Goal: Complete application form

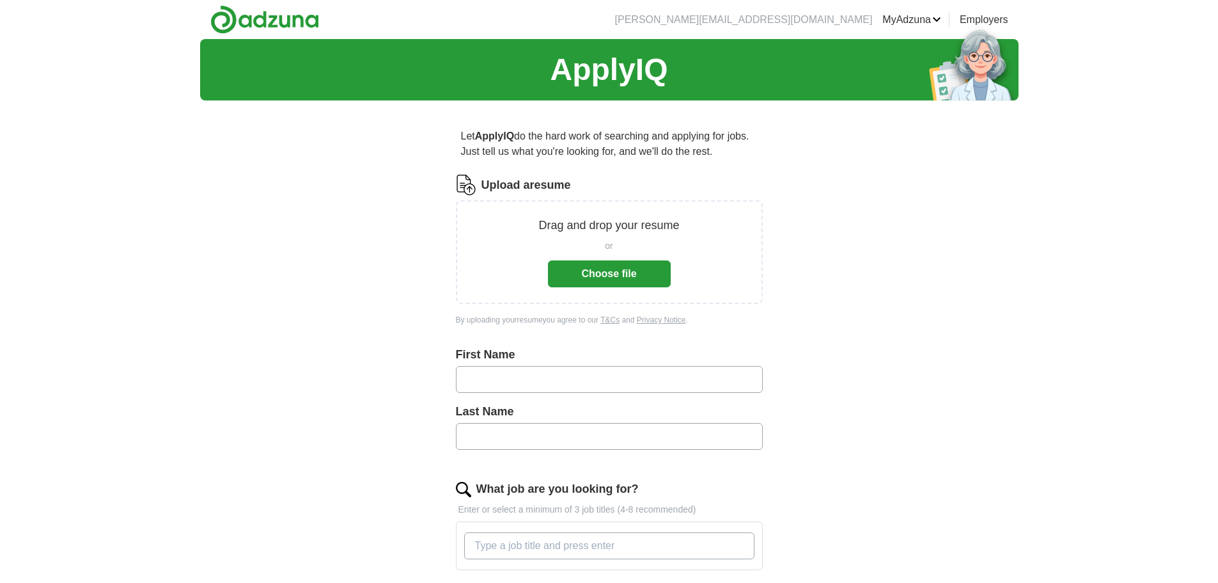
click at [613, 273] on button "Choose file" at bounding box center [609, 273] width 123 height 27
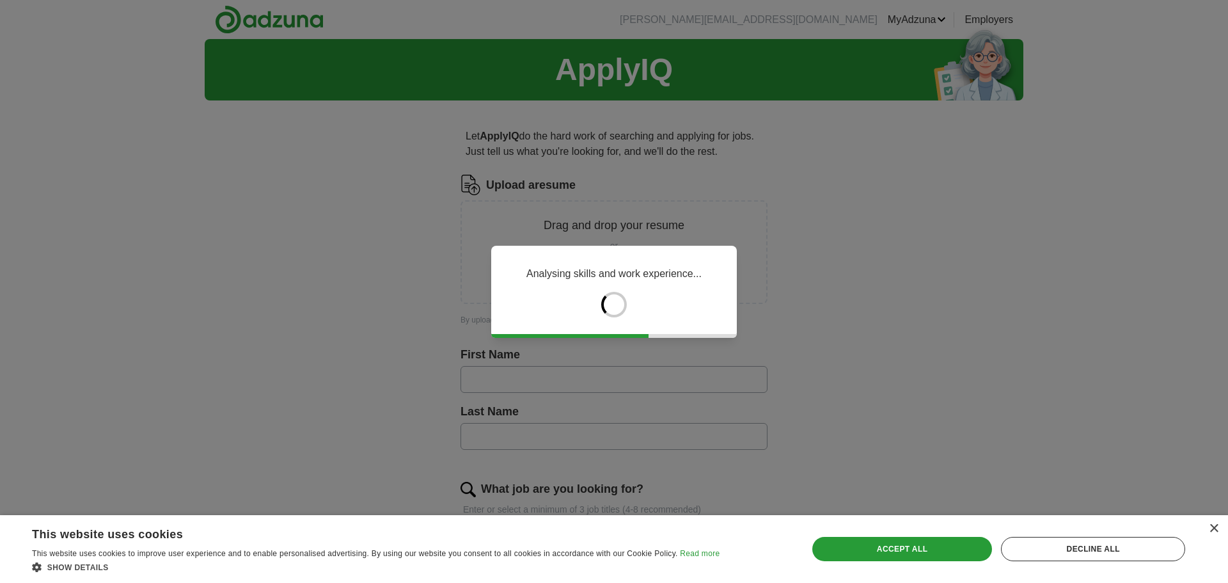
drag, startPoint x: 405, startPoint y: 347, endPoint x: 347, endPoint y: 352, distance: 58.4
click at [347, 352] on div "Analysing skills and work experience..." at bounding box center [614, 291] width 1228 height 583
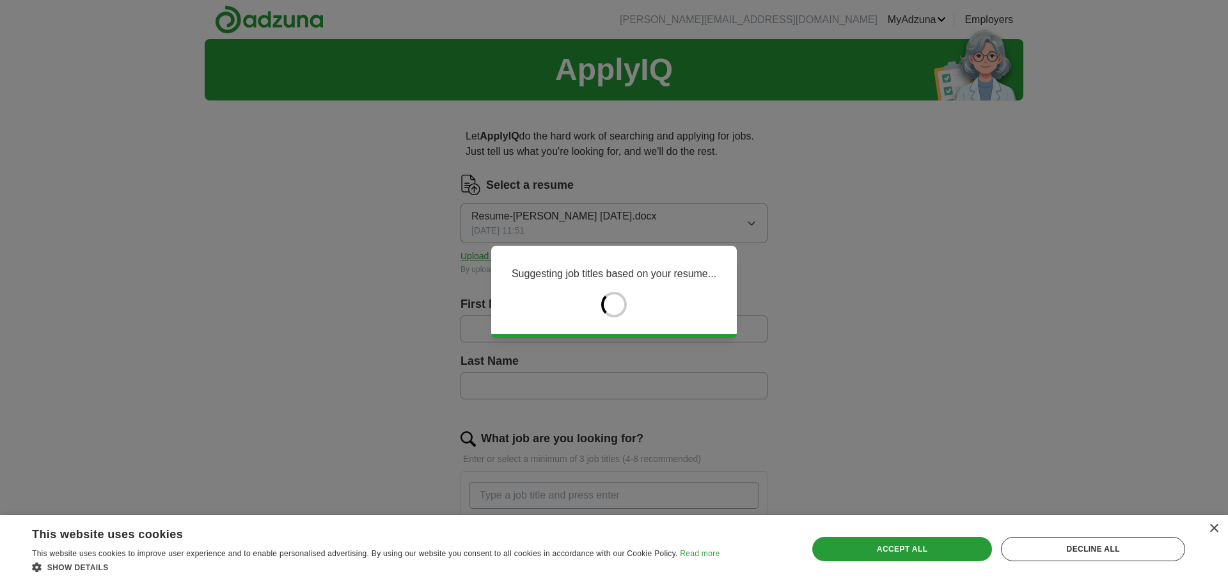
type input "*******"
type input "******"
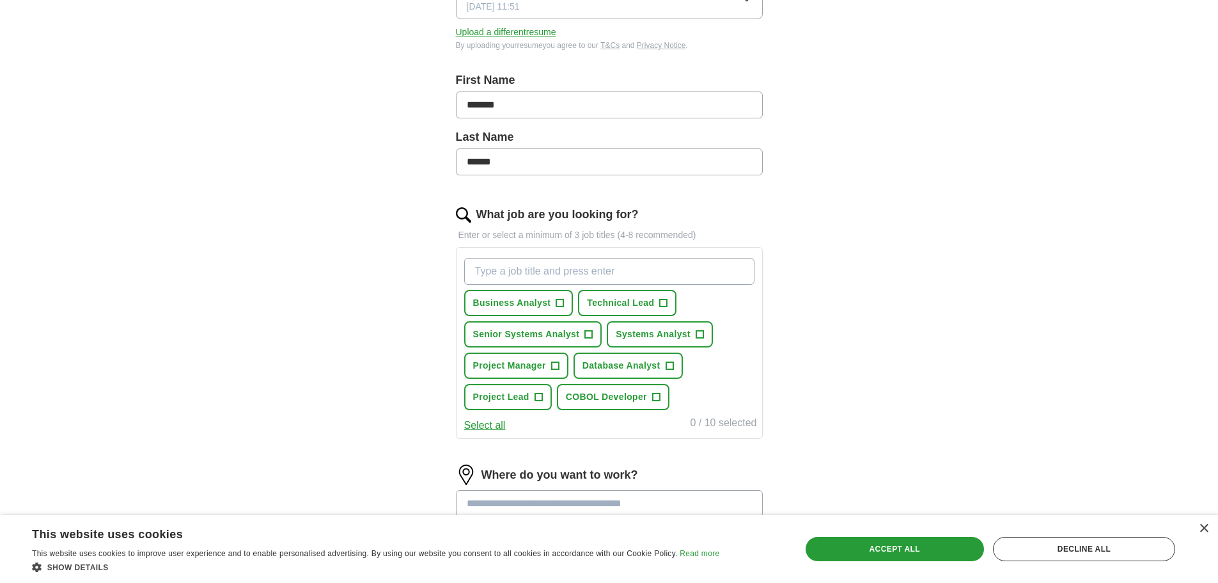
scroll to position [256, 0]
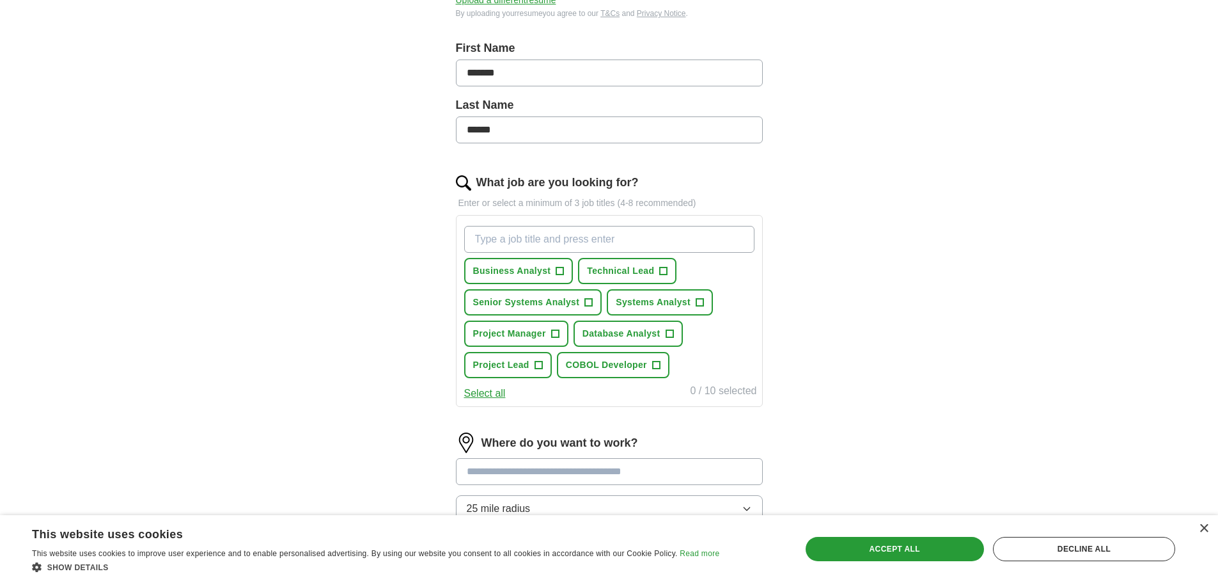
click at [497, 237] on input "What job are you looking for?" at bounding box center [609, 239] width 290 height 27
click at [495, 244] on input "What job are you looking for?" at bounding box center [609, 239] width 290 height 27
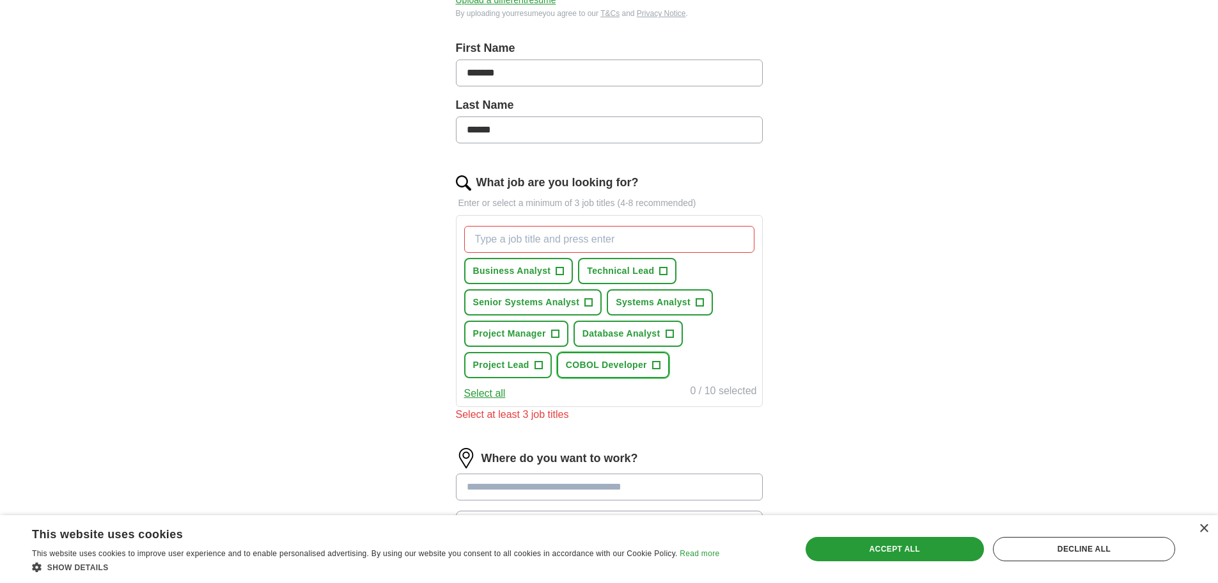
click at [657, 363] on span "+" at bounding box center [656, 365] width 8 height 10
click at [663, 271] on span "+" at bounding box center [664, 271] width 8 height 10
click at [590, 301] on span "+" at bounding box center [589, 302] width 8 height 10
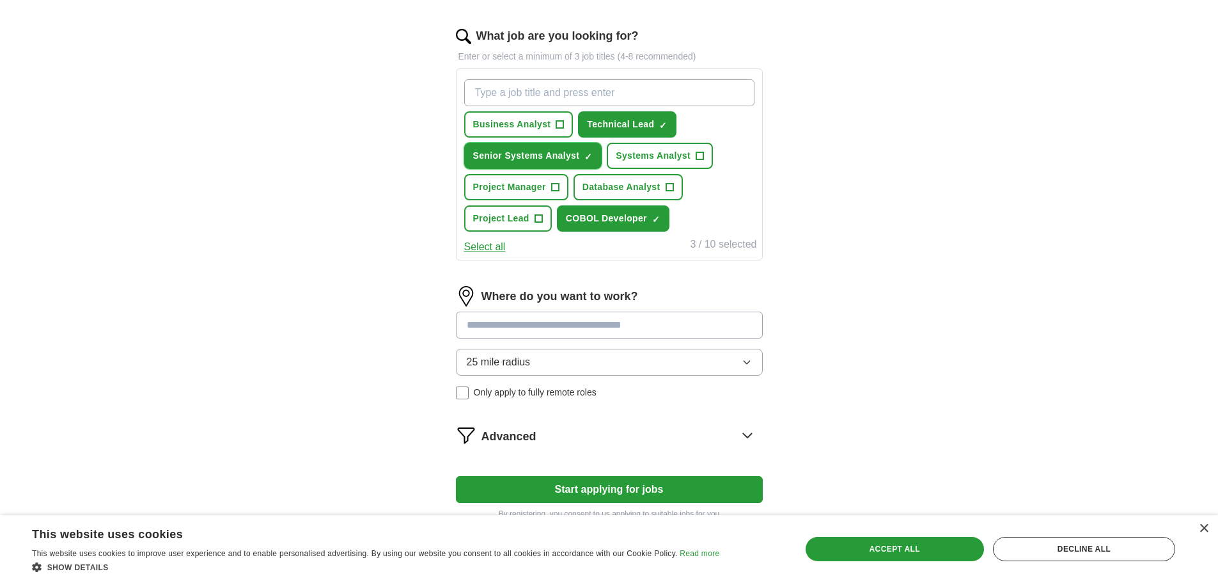
scroll to position [448, 0]
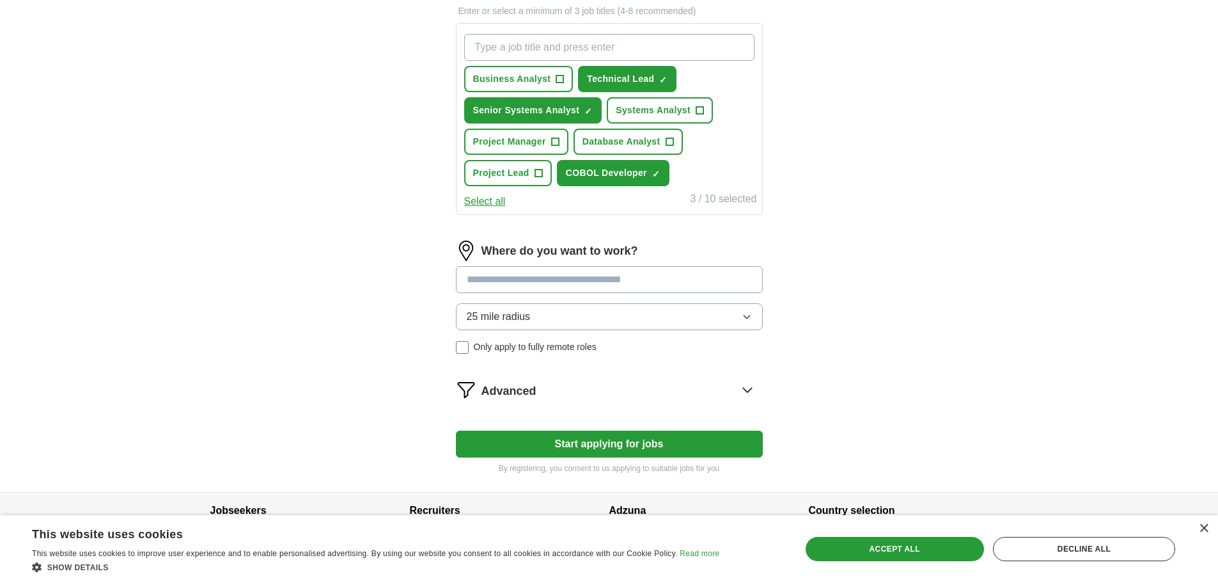
click at [529, 278] on input at bounding box center [609, 279] width 307 height 27
type input "******"
click at [468, 347] on div "25 mile radius Only apply to fully remote roles" at bounding box center [609, 328] width 307 height 51
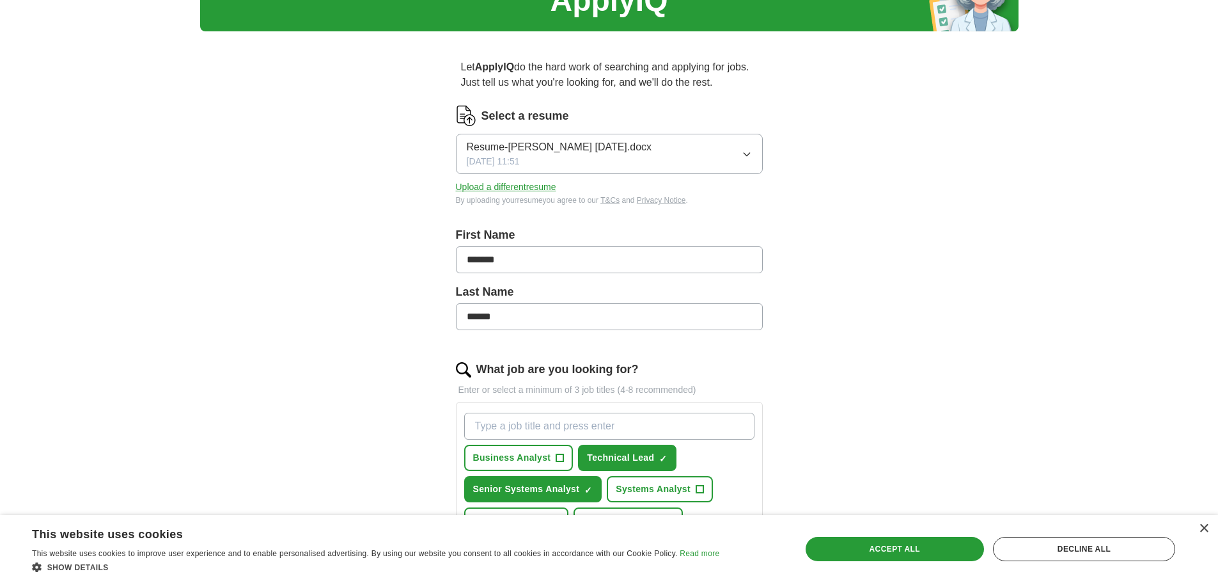
scroll to position [0, 0]
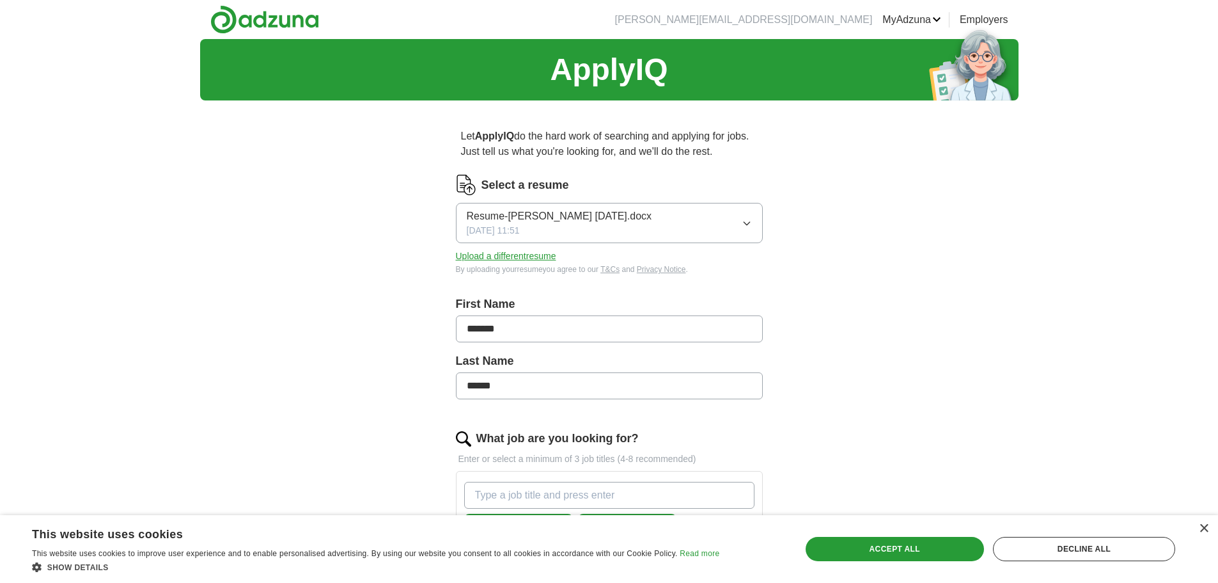
click at [311, 246] on div "ApplyIQ Let ApplyIQ do the hard work of searching and applying for jobs. Just t…" at bounding box center [609, 494] width 818 height 911
click at [895, 549] on div "Accept all" at bounding box center [895, 548] width 178 height 24
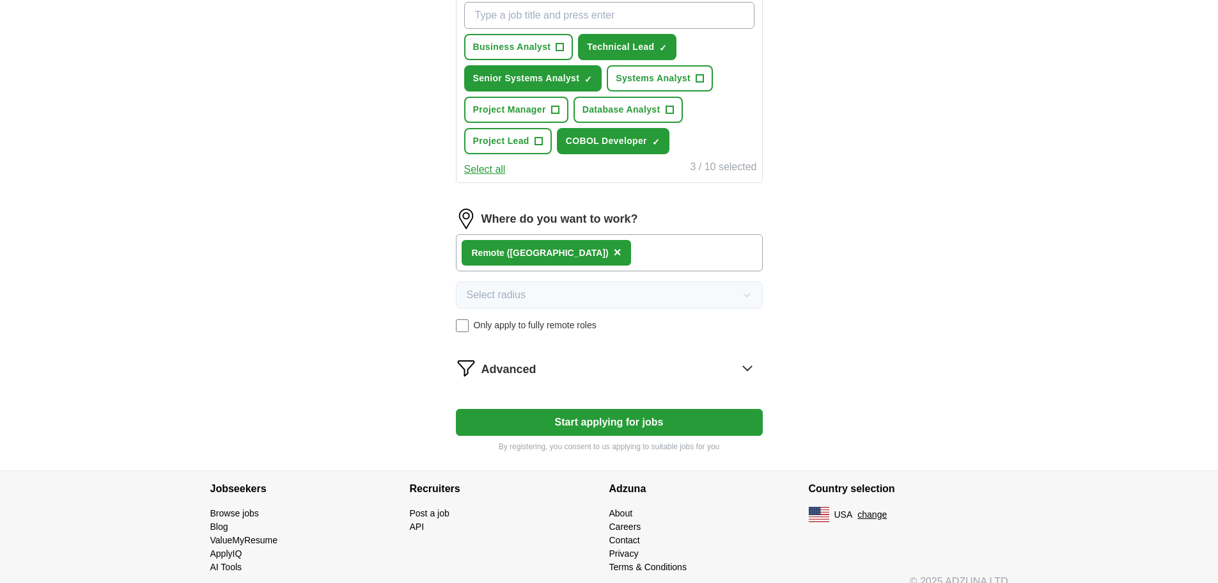
scroll to position [496, 0]
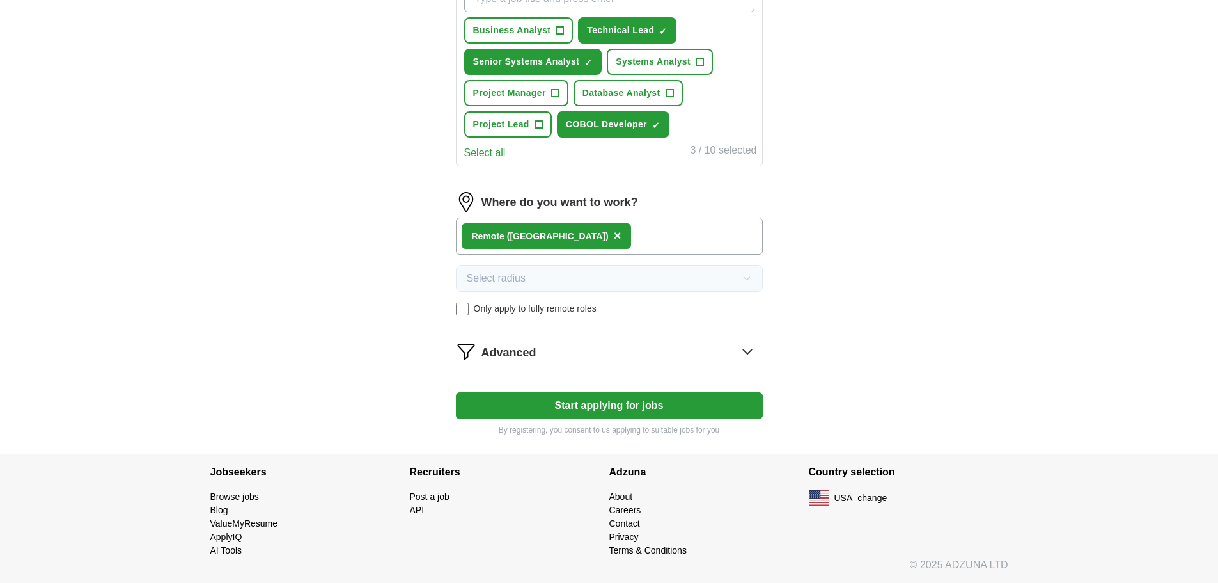
click at [590, 409] on button "Start applying for jobs" at bounding box center [609, 405] width 307 height 27
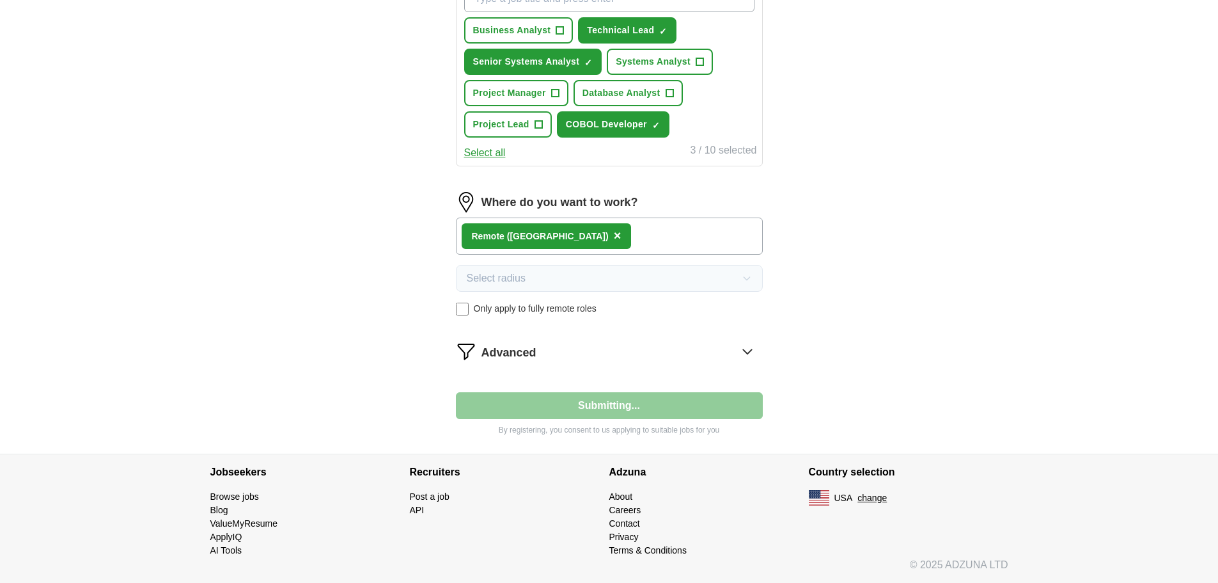
select select "**"
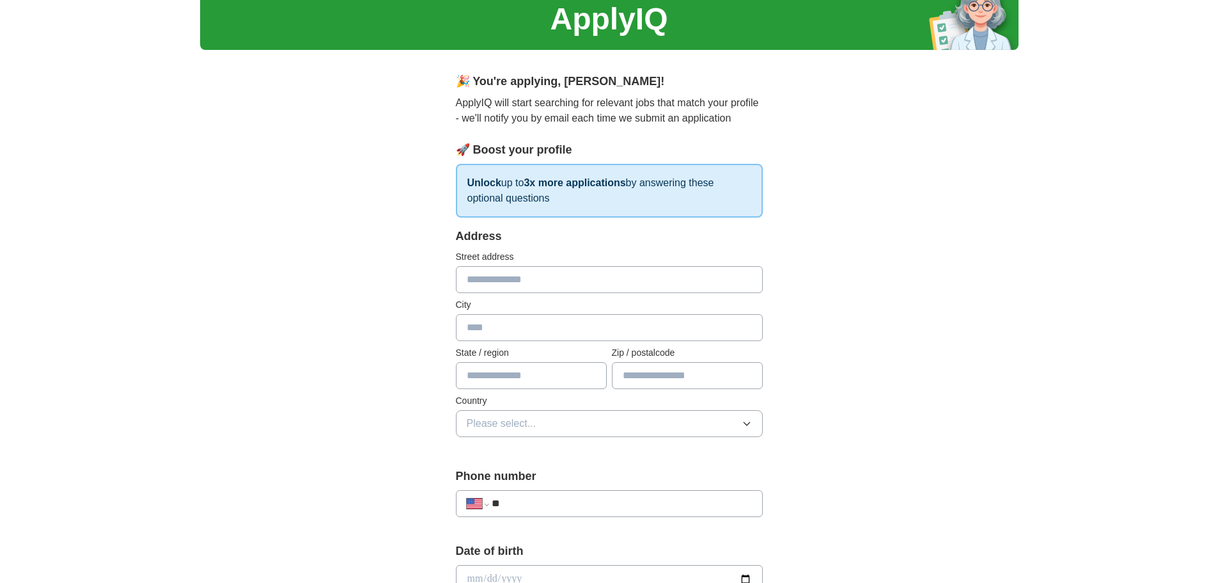
scroll to position [0, 0]
